Goal: Information Seeking & Learning: Understand process/instructions

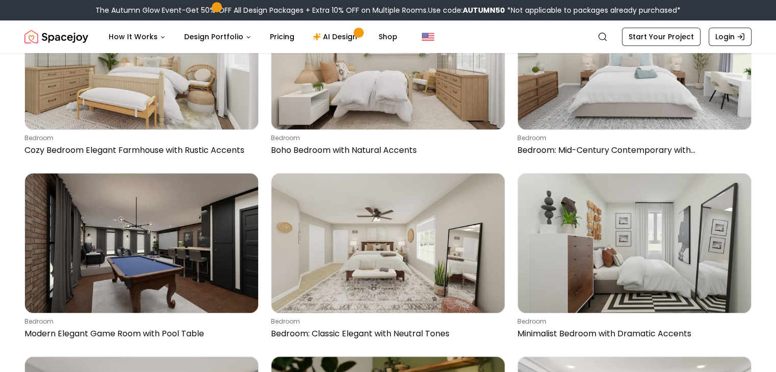
scroll to position [704, 0]
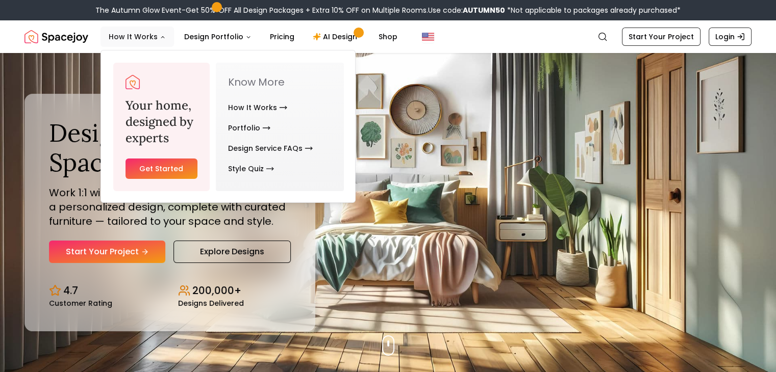
click at [125, 37] on button "How It Works" at bounding box center [136, 37] width 73 height 20
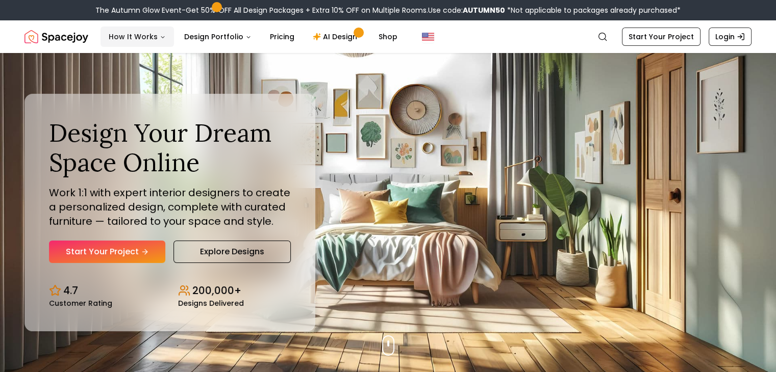
click at [125, 37] on button "How It Works" at bounding box center [136, 37] width 73 height 20
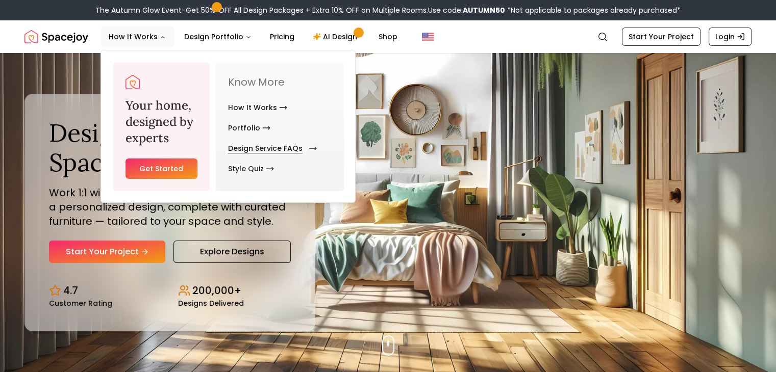
click at [270, 145] on link "Design Service FAQs" at bounding box center [270, 148] width 85 height 20
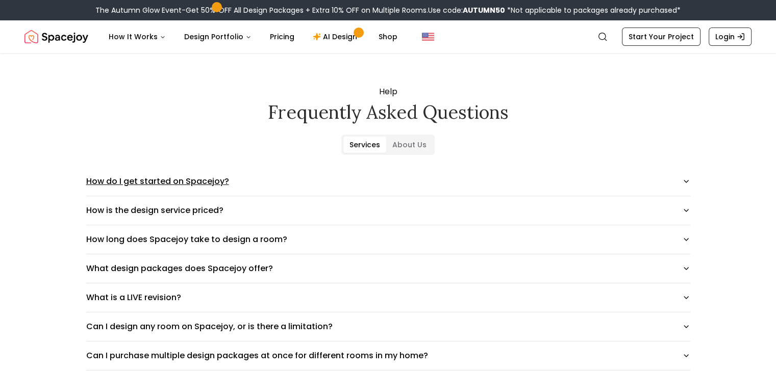
click at [690, 178] on icon "button" at bounding box center [686, 182] width 8 height 8
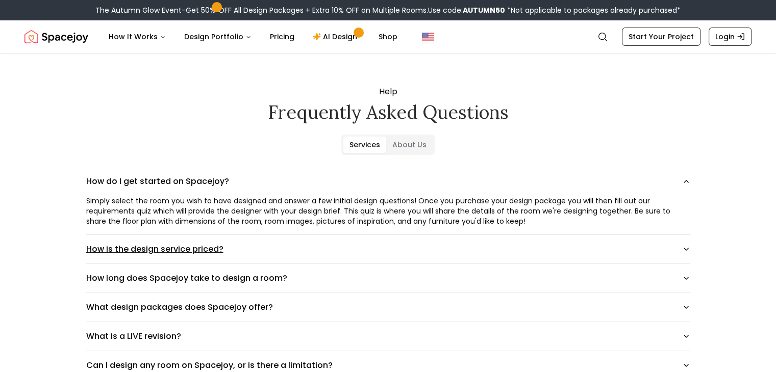
click at [690, 246] on icon "button" at bounding box center [686, 249] width 8 height 8
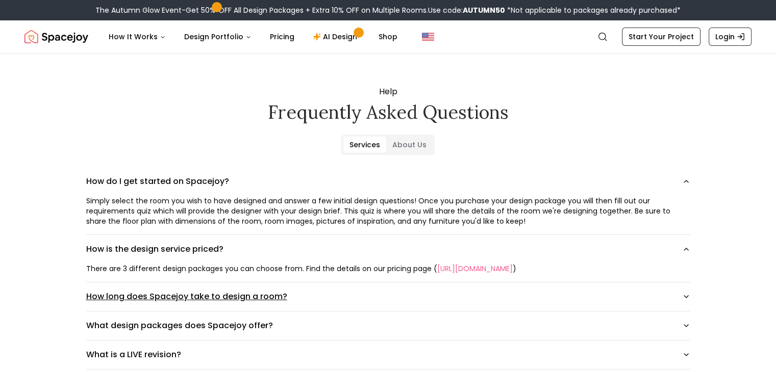
click at [690, 294] on icon "button" at bounding box center [686, 297] width 8 height 8
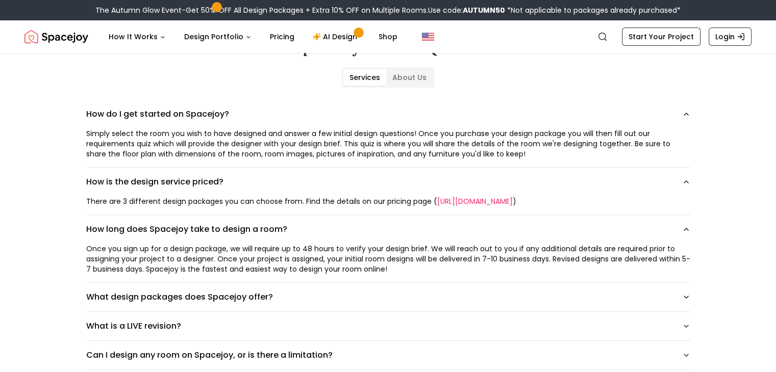
scroll to position [69, 0]
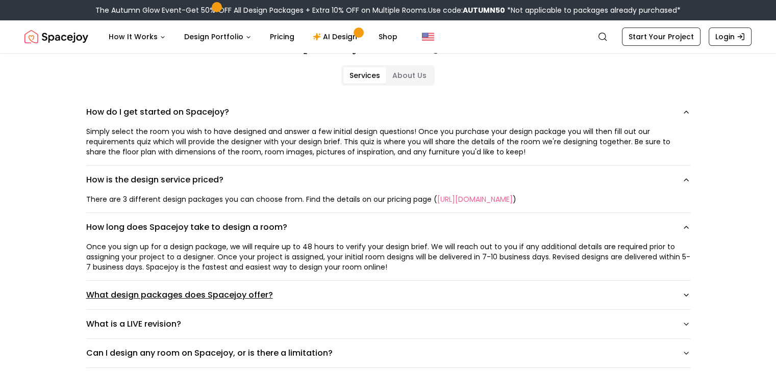
click at [690, 292] on icon "button" at bounding box center [686, 295] width 8 height 8
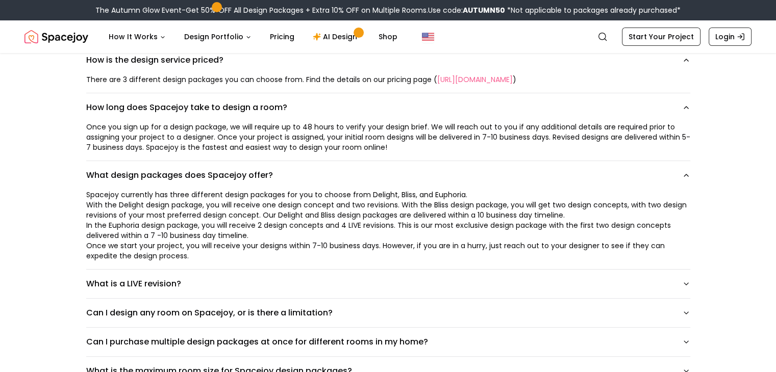
scroll to position [0, 0]
